Goal: Find specific page/section: Find specific page/section

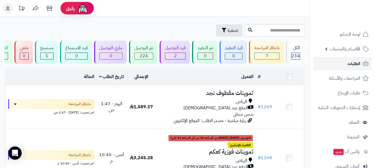
click at [350, 66] on span "الطلبات" at bounding box center [353, 64] width 13 height 8
click at [333, 64] on link "الطلبات" at bounding box center [342, 63] width 58 height 13
click at [350, 65] on span "الطلبات" at bounding box center [353, 64] width 13 height 8
drag, startPoint x: 159, startPoint y: 29, endPoint x: 156, endPoint y: 16, distance: 12.5
click at [158, 28] on div "تصفية" at bounding box center [125, 30] width 238 height 12
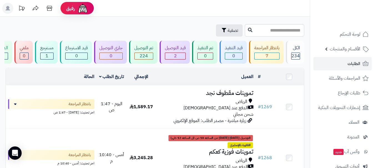
click at [156, 15] on header "رفيق ! الطلبات معالجة مكتمل إرجاع المنتجات العملاء المتواجدون الان 479 عملاء من…" at bounding box center [187, 8] width 375 height 17
